Goal: Find specific page/section: Find specific page/section

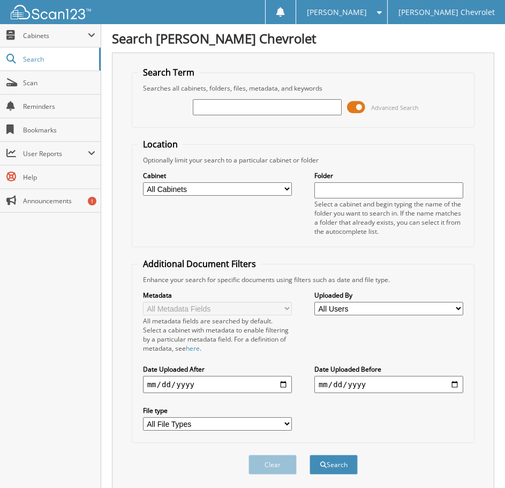
click at [252, 106] on input "text" at bounding box center [267, 107] width 149 height 16
type input "85241"
click at [310, 455] on button "Search" at bounding box center [334, 465] width 48 height 20
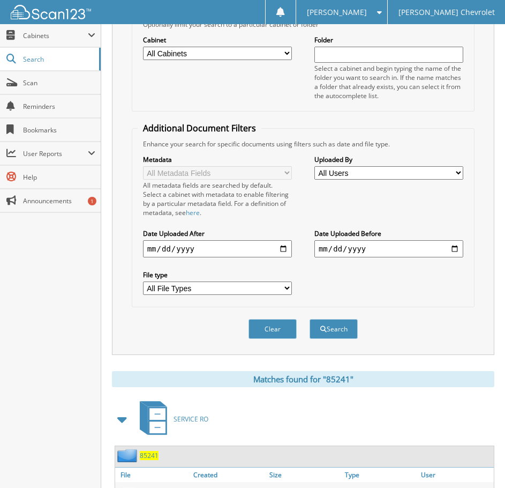
scroll to position [268, 0]
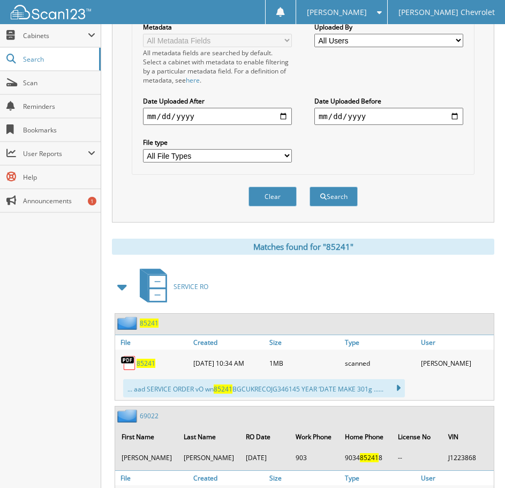
click at [146, 323] on span "85241" at bounding box center [149, 322] width 19 height 9
